Goal: Find specific page/section: Find specific page/section

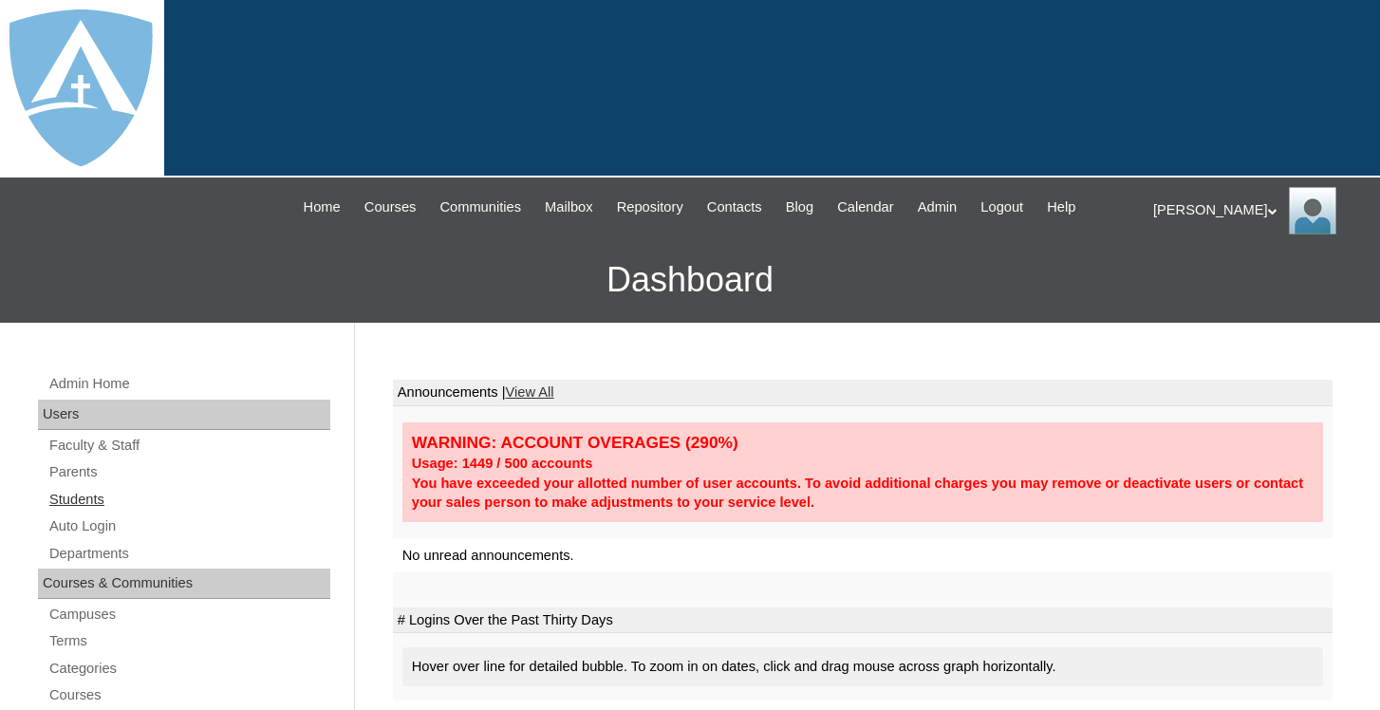
click at [106, 498] on link "Students" at bounding box center [188, 500] width 283 height 24
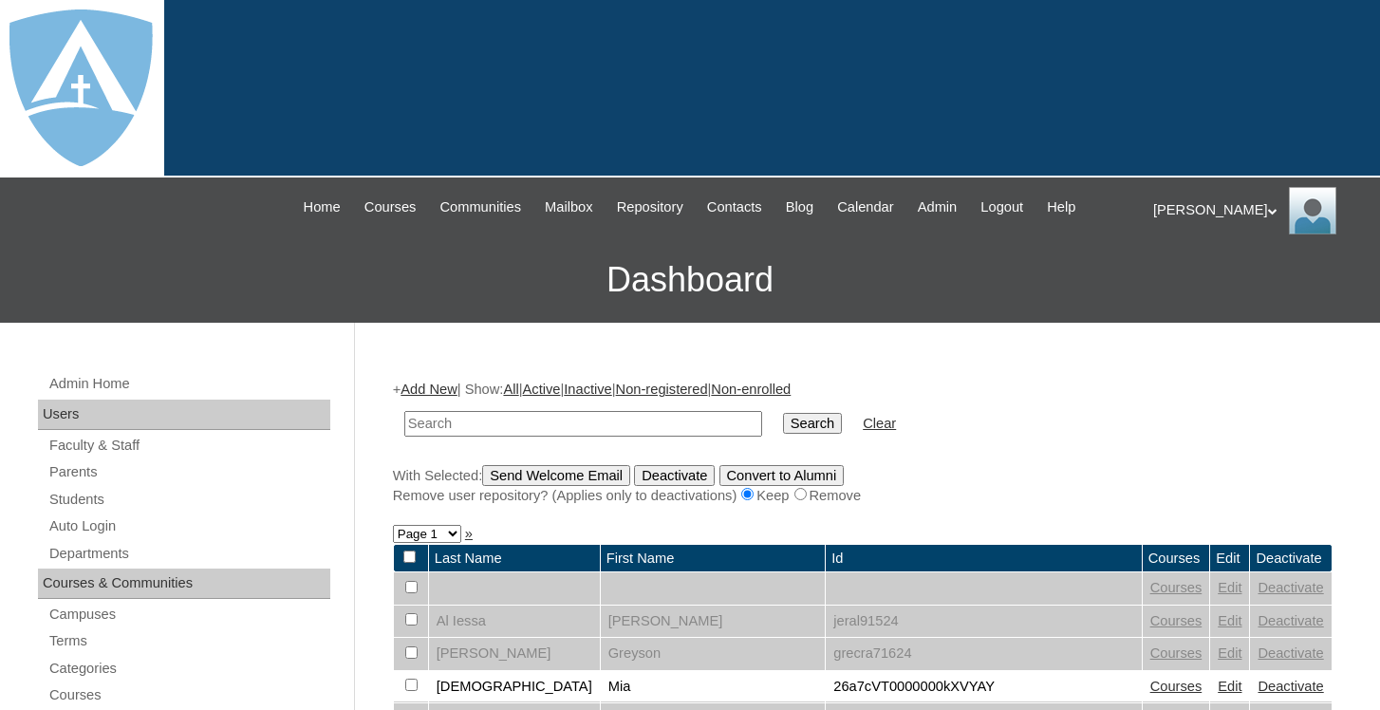
click at [540, 418] on input "text" at bounding box center [583, 424] width 358 height 26
type input "[PERSON_NAME]"
click at [798, 426] on input "Search" at bounding box center [812, 423] width 59 height 21
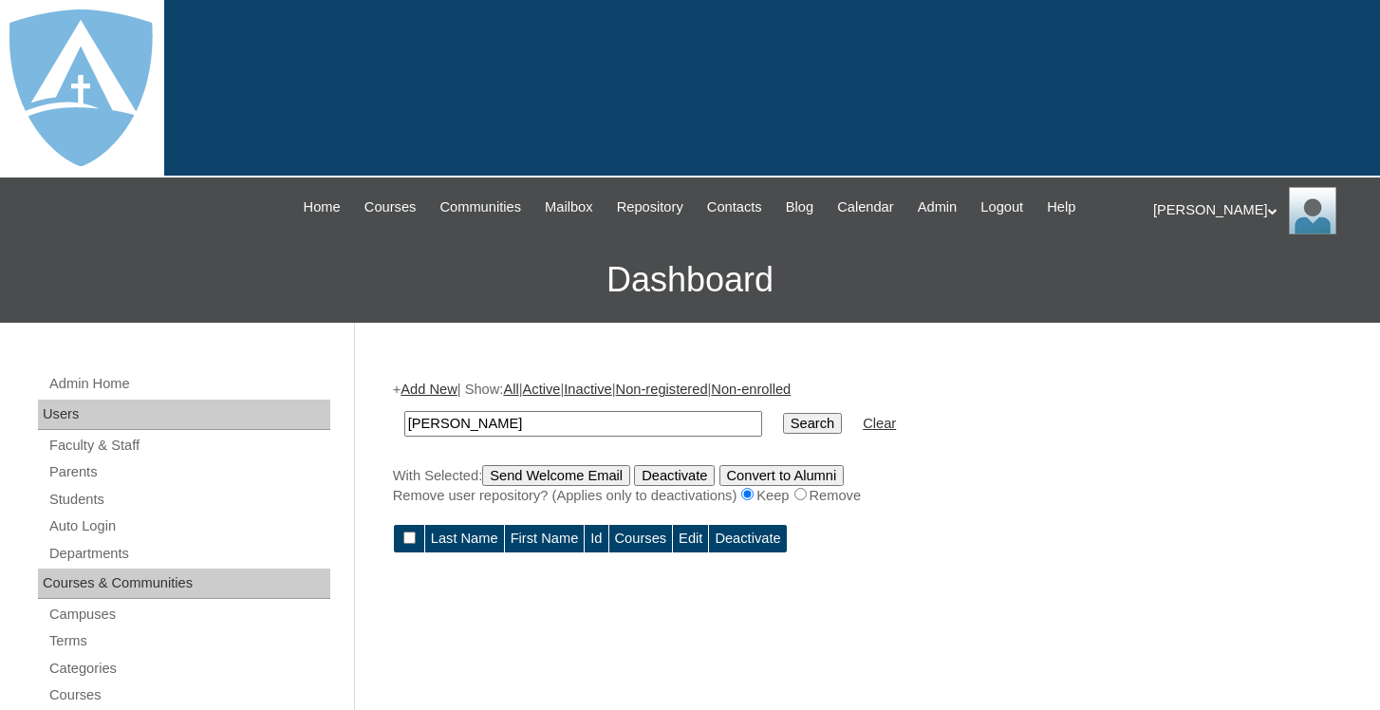
drag, startPoint x: 447, startPoint y: 424, endPoint x: 497, endPoint y: 425, distance: 50.3
click at [497, 427] on input "[PERSON_NAME]" at bounding box center [583, 424] width 358 height 26
type input "[PERSON_NAME]"
click at [796, 422] on input "Search" at bounding box center [812, 423] width 59 height 21
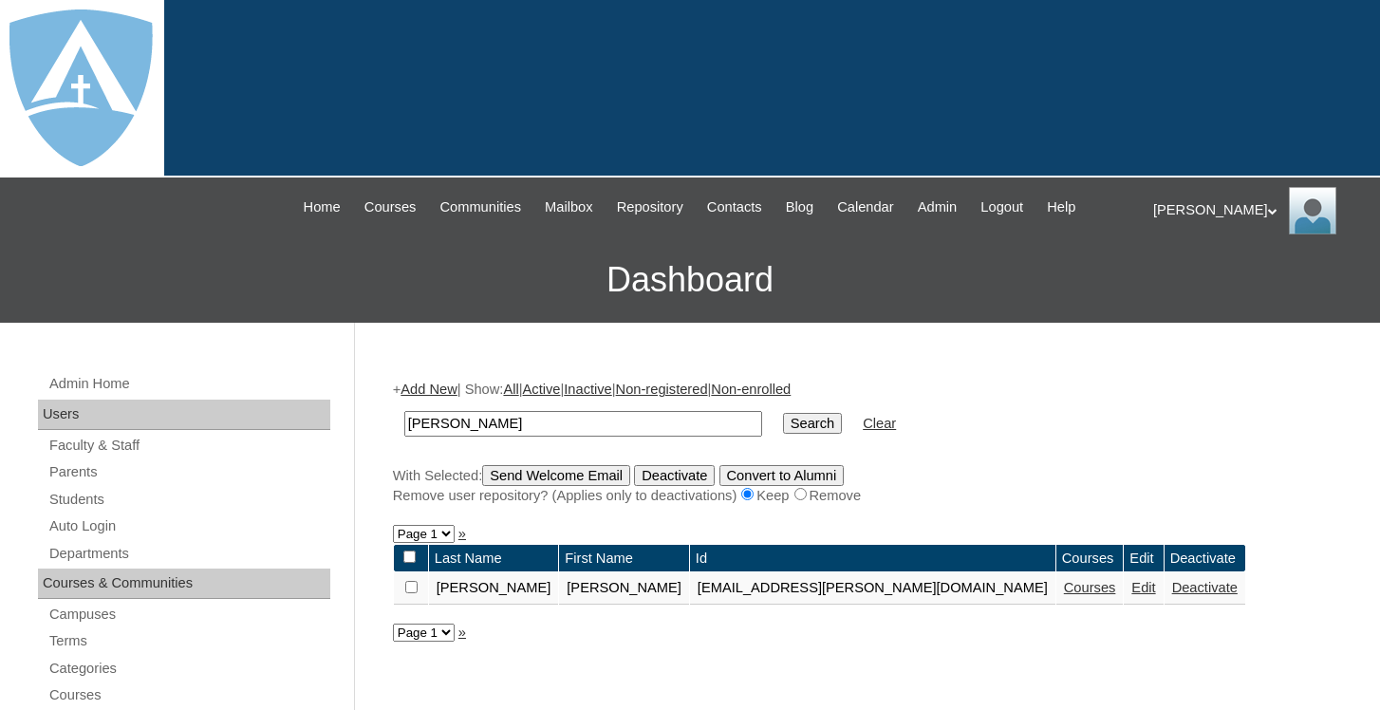
click at [1064, 588] on link "Courses" at bounding box center [1090, 587] width 52 height 15
